Goal: Task Accomplishment & Management: Use online tool/utility

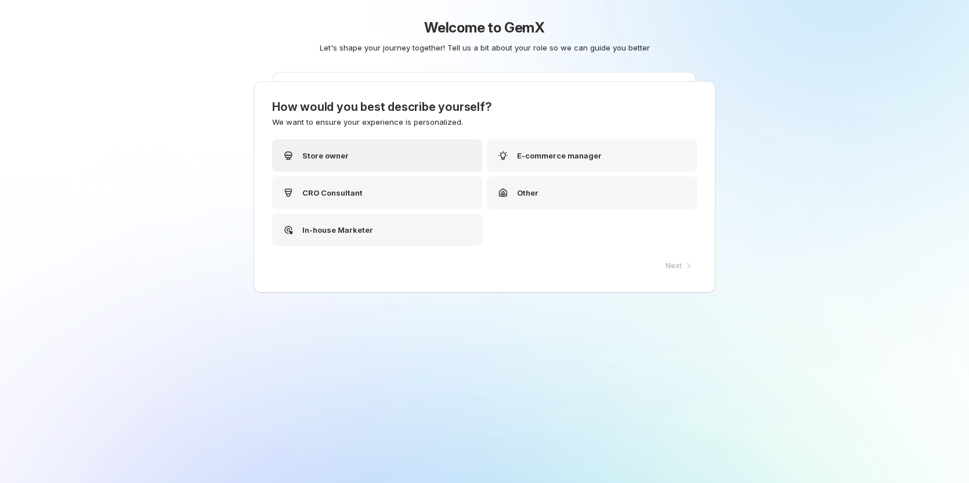
scroll to position [46, 0]
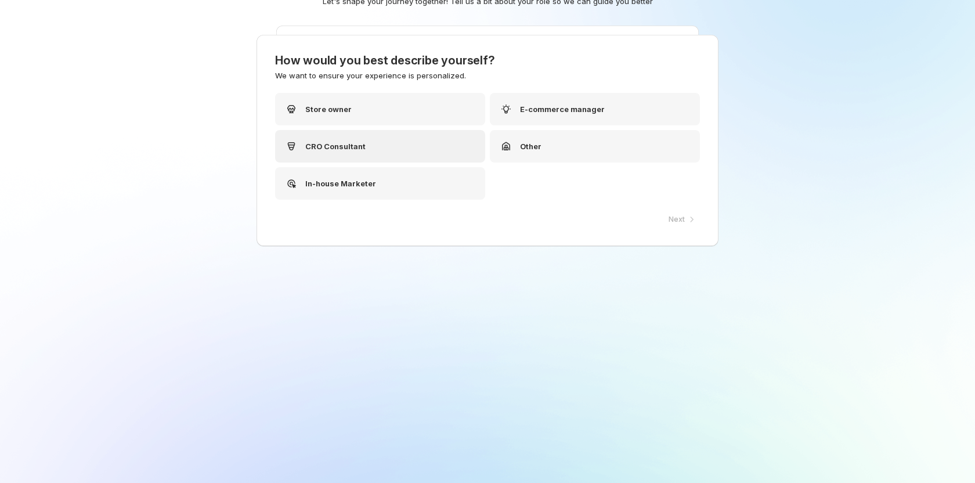
click at [454, 147] on div "CRO Consultant" at bounding box center [380, 146] width 210 height 33
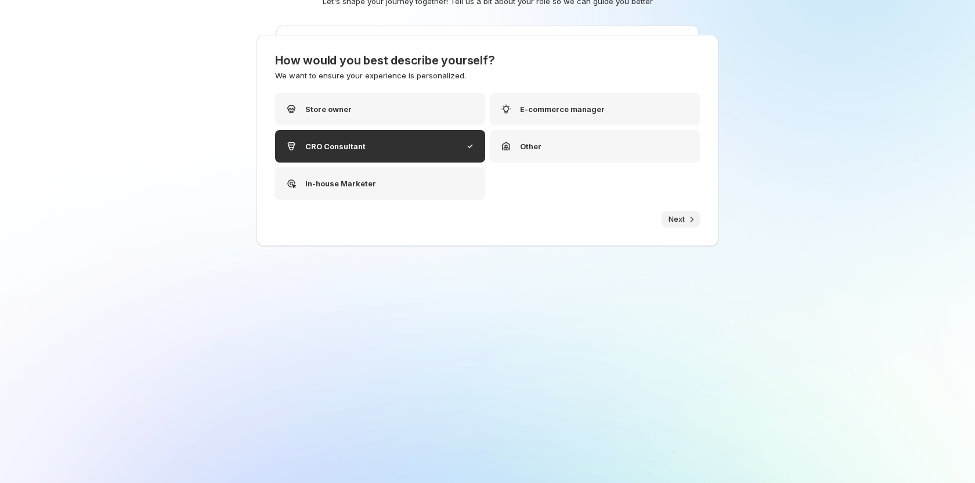
click at [691, 220] on icon "button" at bounding box center [692, 220] width 12 height 12
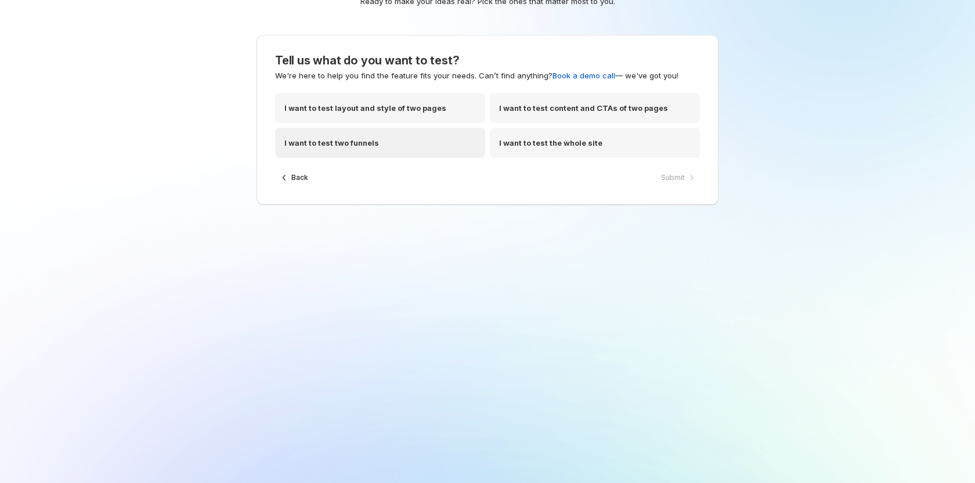
click at [385, 151] on div "I want to test two funnels" at bounding box center [380, 143] width 210 height 30
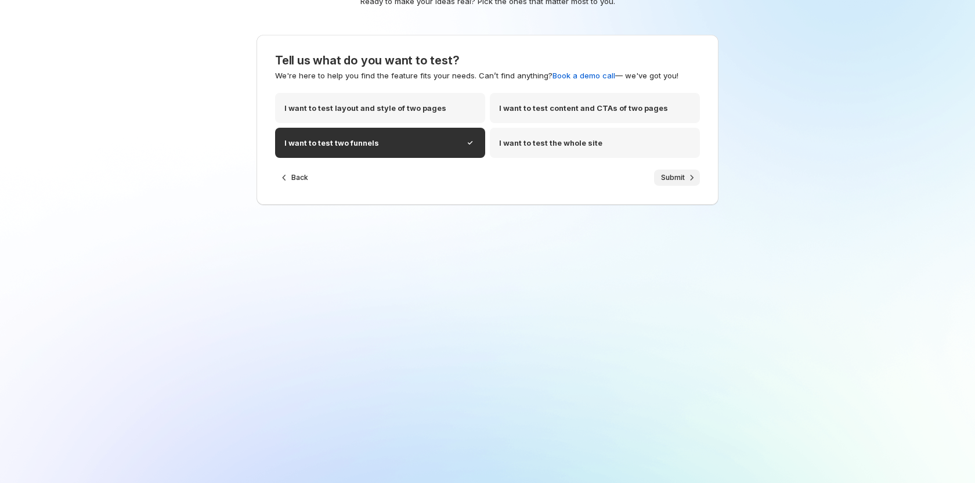
click at [670, 180] on span "Submit" at bounding box center [673, 177] width 24 height 9
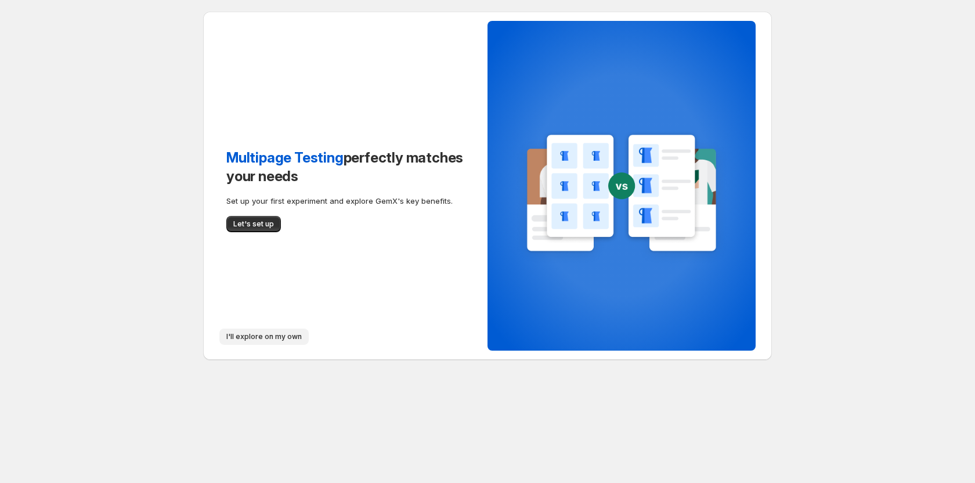
click at [264, 337] on span "I'll explore on my own" at bounding box center [263, 336] width 75 height 9
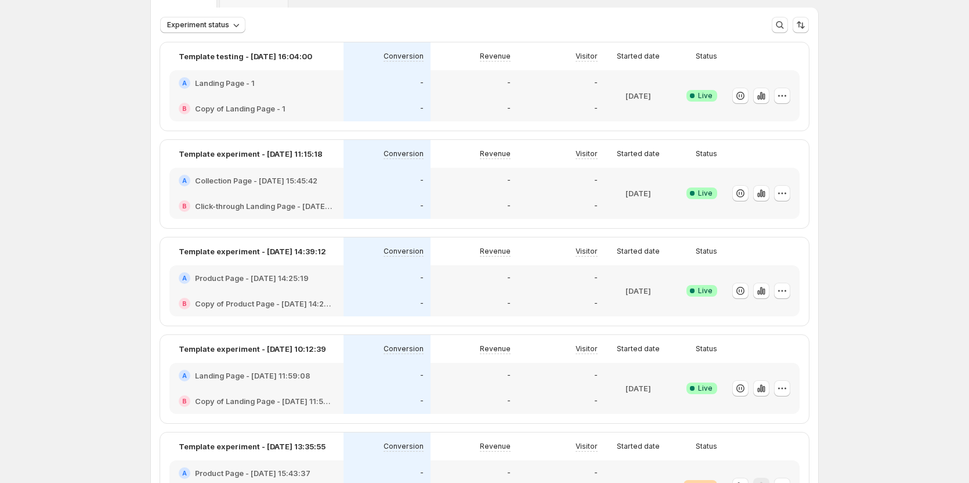
scroll to position [116, 0]
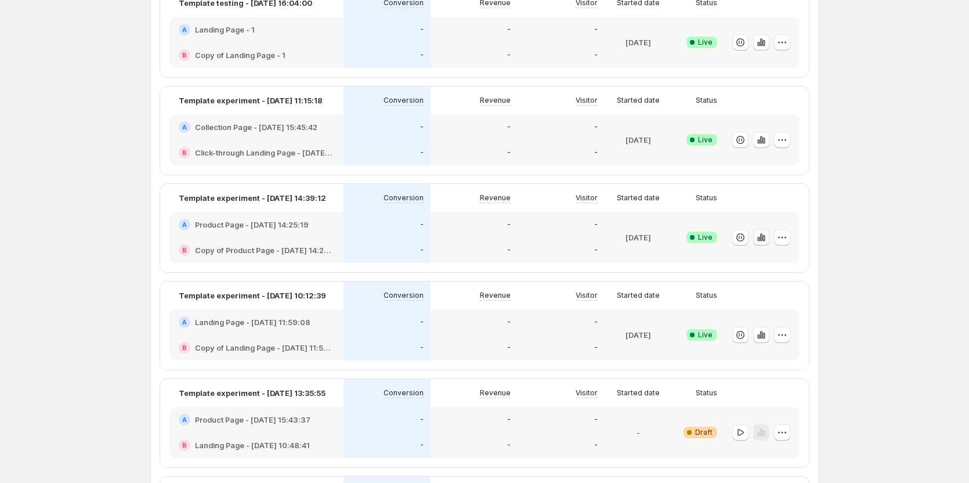
click at [763, 239] on icon "button" at bounding box center [761, 237] width 2 height 8
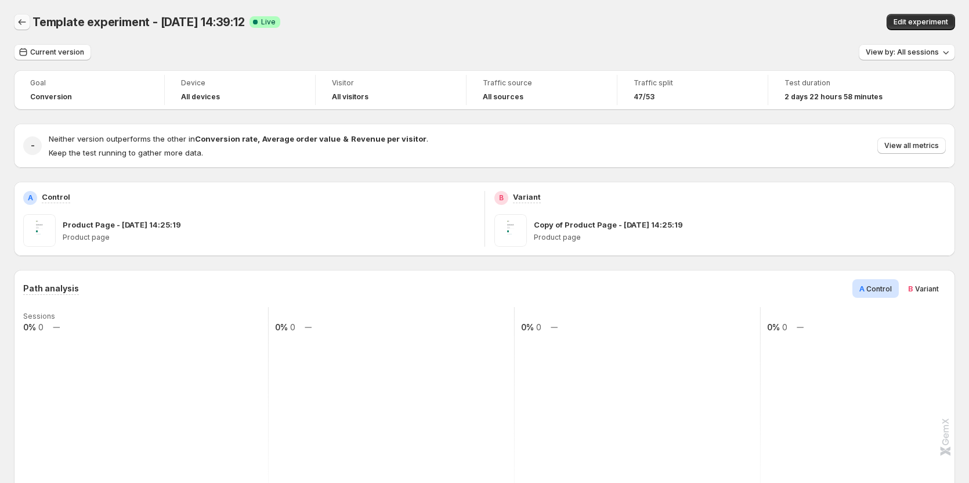
click at [23, 22] on icon "Back" at bounding box center [22, 22] width 12 height 12
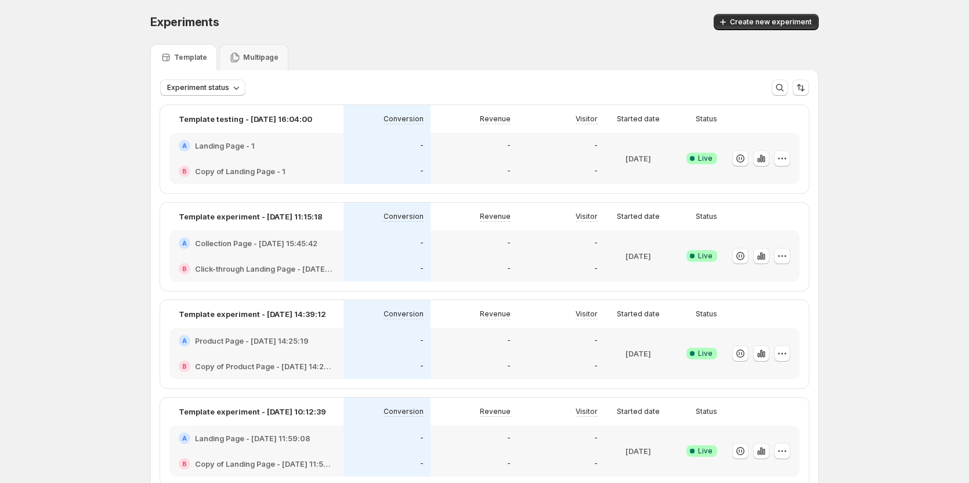
scroll to position [174, 0]
click at [767, 262] on button "button" at bounding box center [761, 256] width 16 height 16
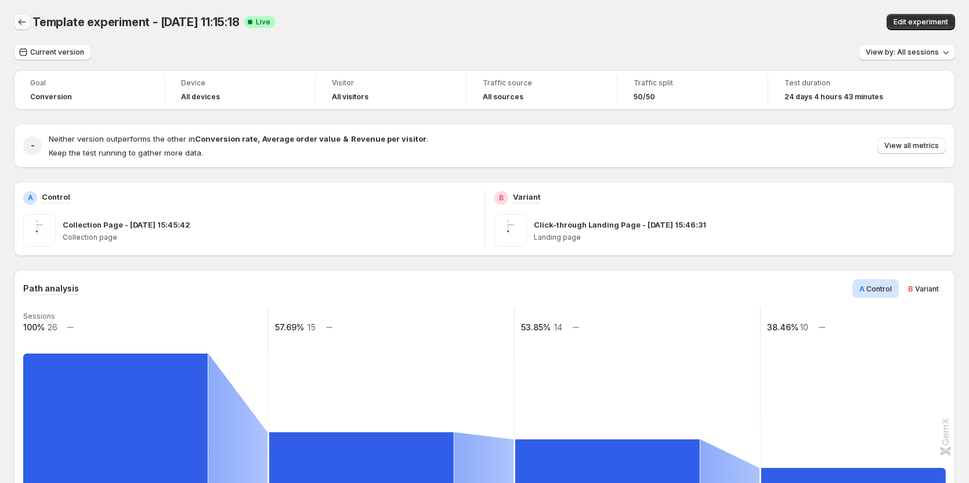
click at [23, 23] on icon "Back" at bounding box center [22, 22] width 12 height 12
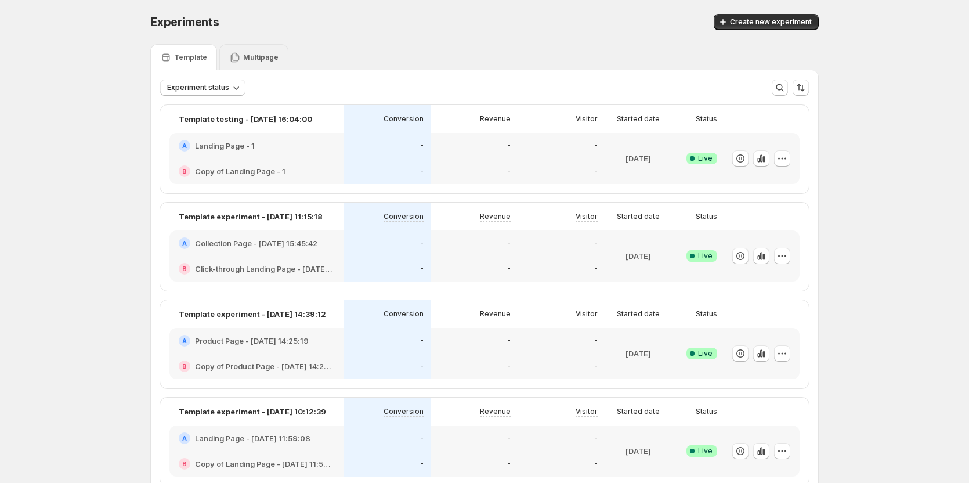
click at [264, 55] on p "Multipage" at bounding box center [260, 57] width 35 height 9
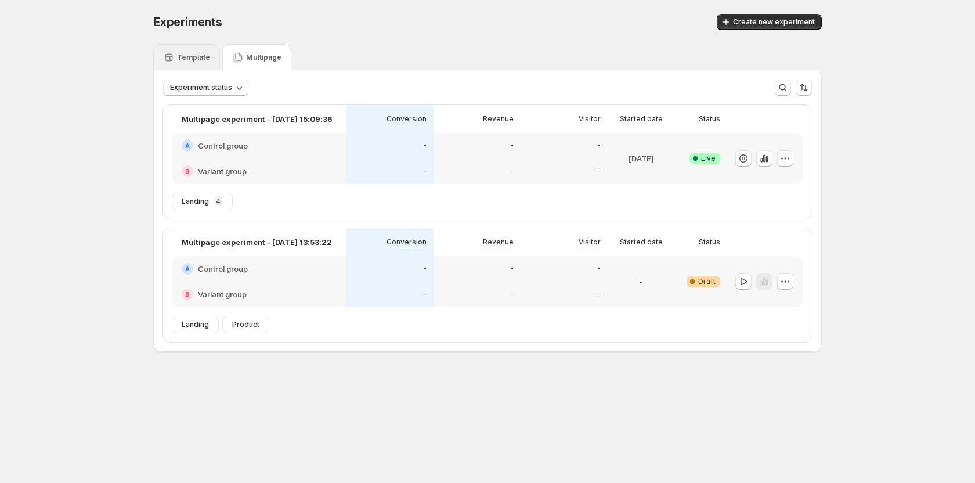
click at [194, 55] on p "Template" at bounding box center [193, 57] width 33 height 9
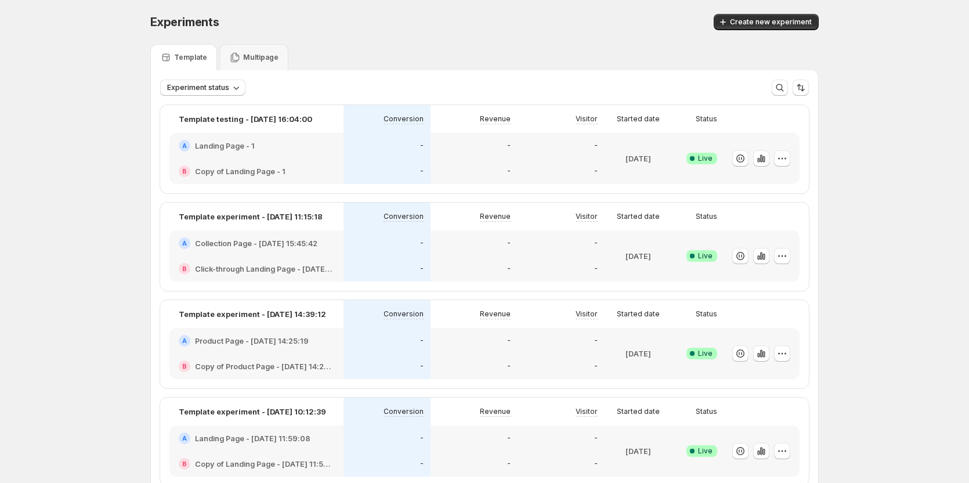
scroll to position [116, 0]
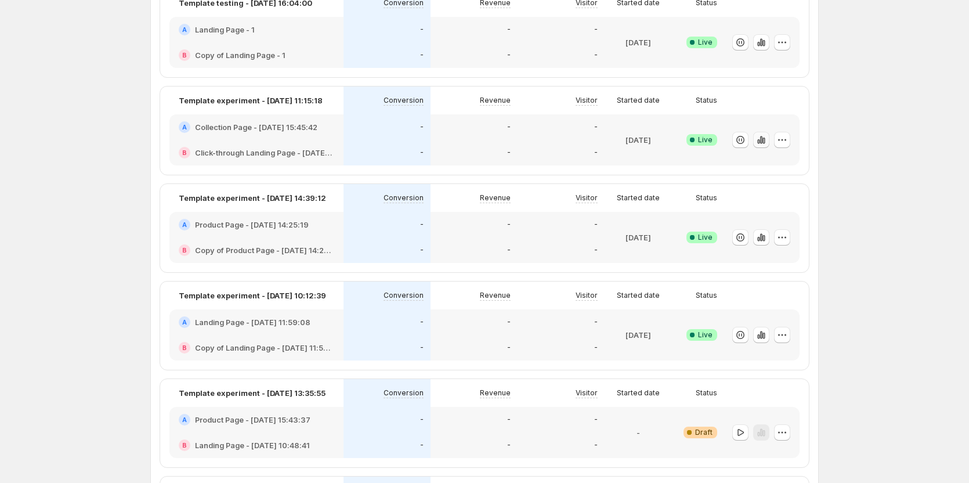
click at [767, 142] on icon "button" at bounding box center [762, 140] width 12 height 12
